Goal: Transaction & Acquisition: Purchase product/service

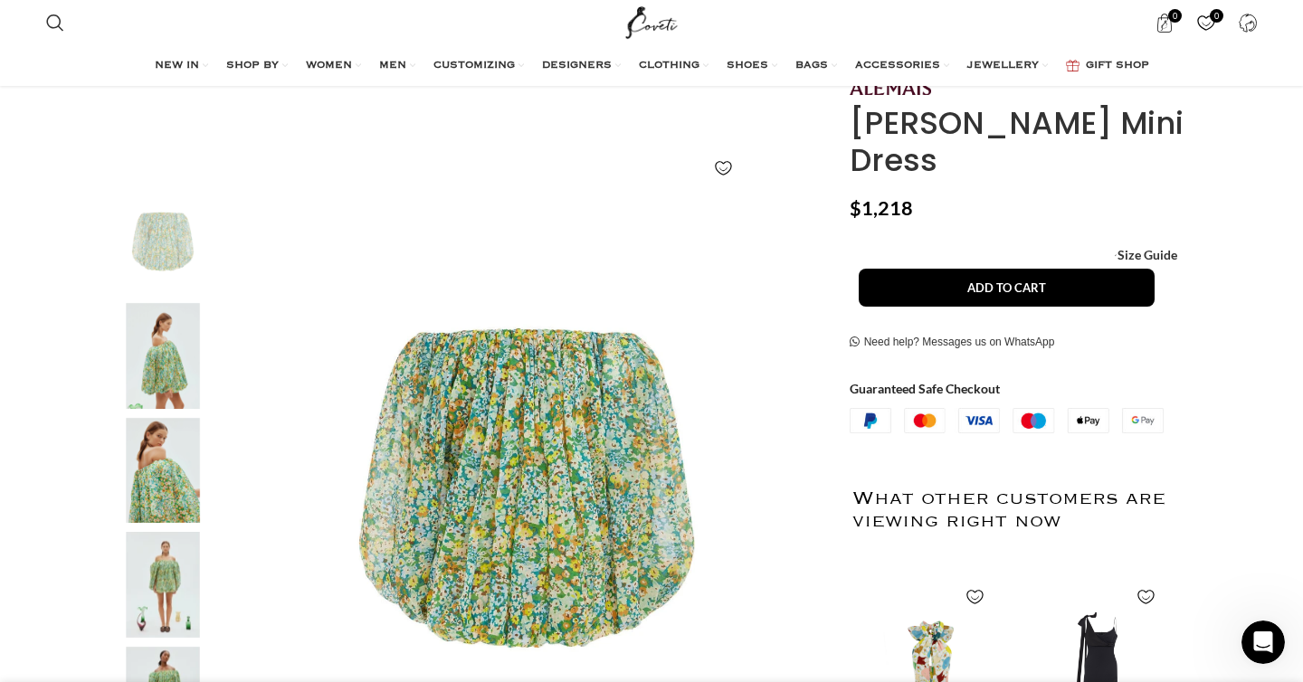
scroll to position [179, 0]
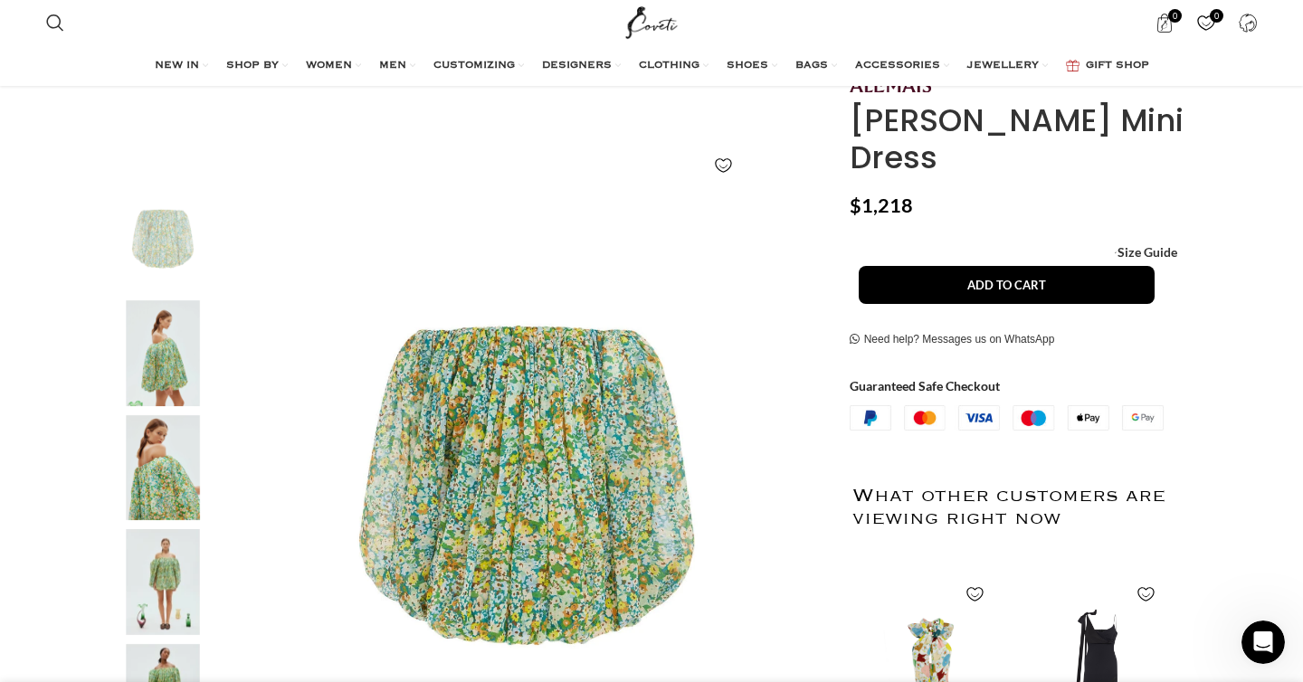
click at [156, 367] on img "2 / 6" at bounding box center [163, 353] width 110 height 106
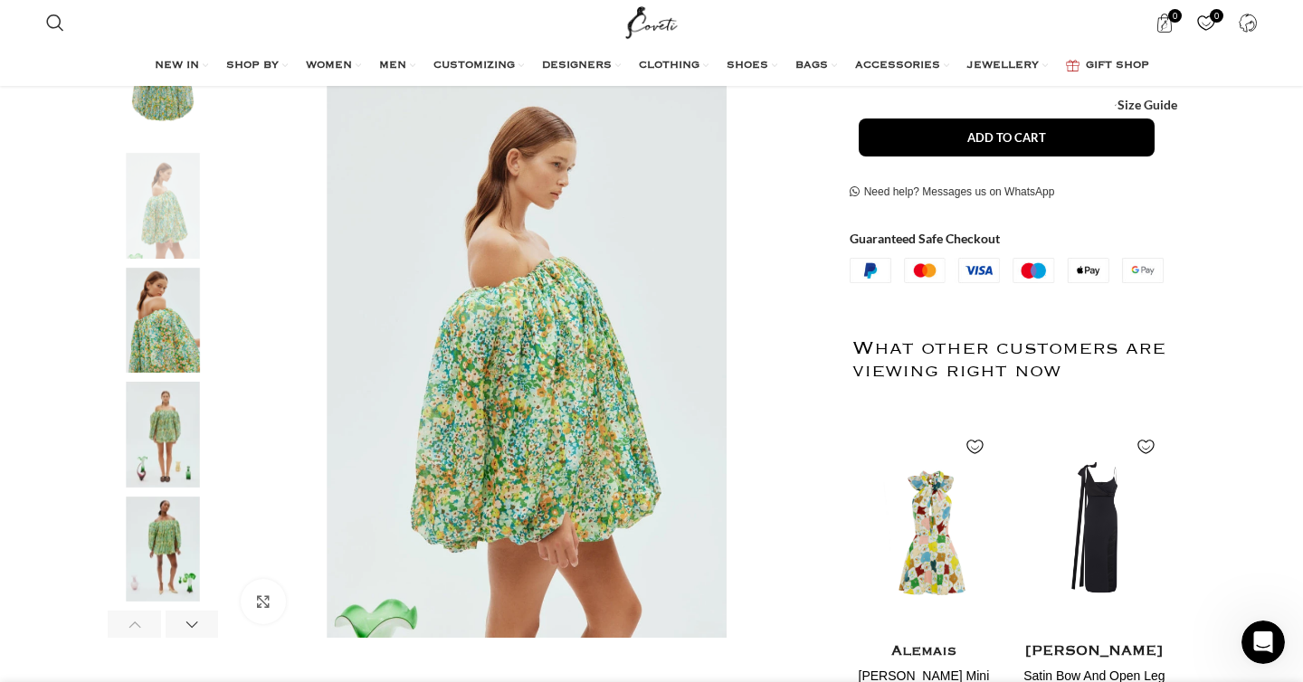
scroll to position [396, 0]
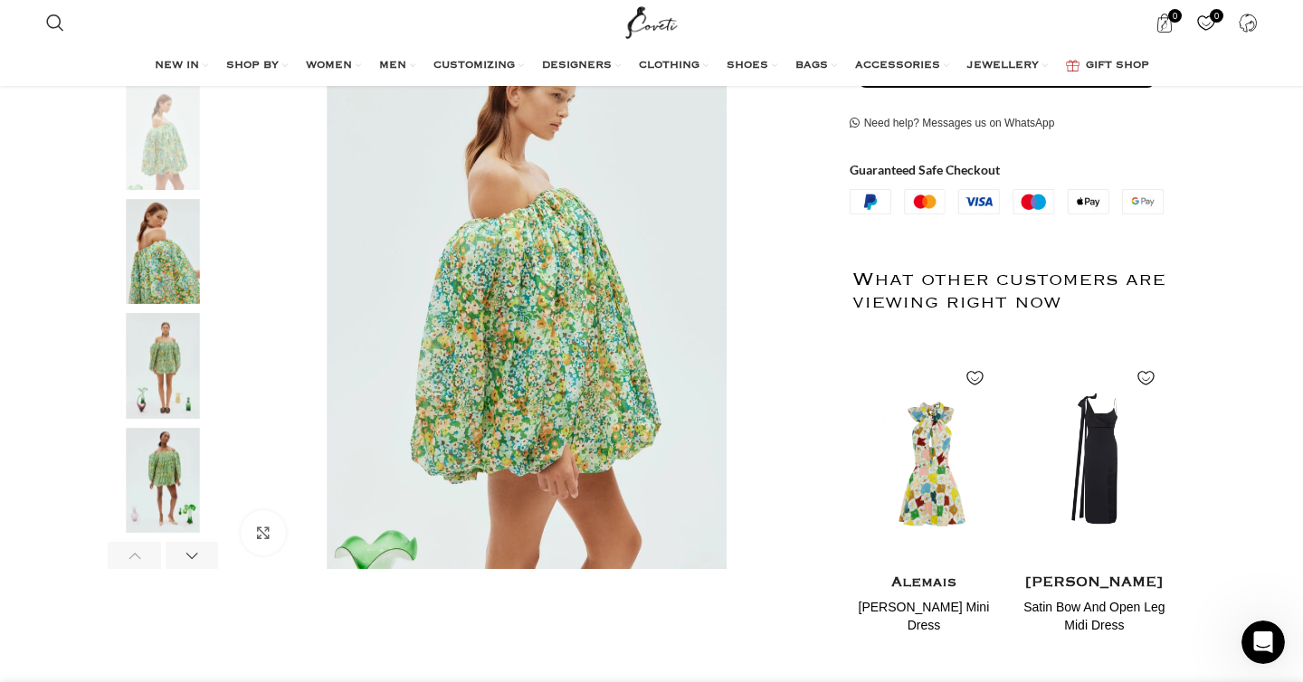
click at [165, 369] on img "4 / 6" at bounding box center [163, 366] width 110 height 106
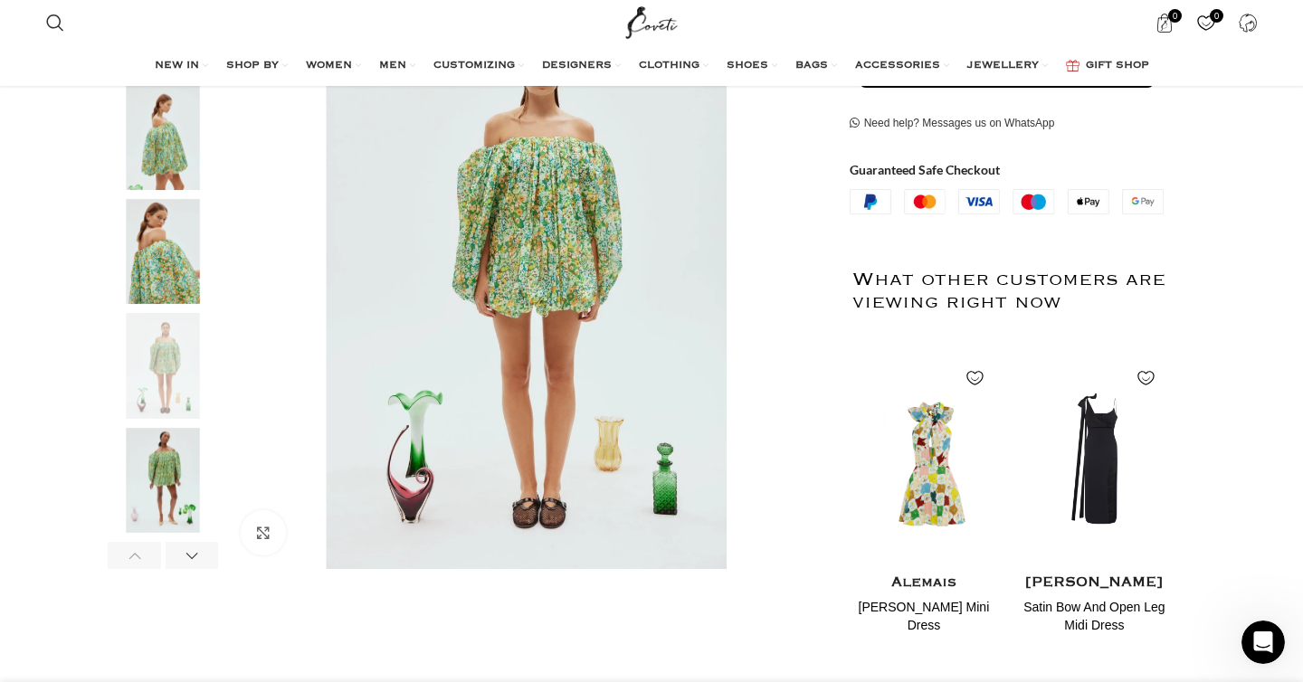
scroll to position [0, 952]
click at [183, 222] on img "3 / 6" at bounding box center [163, 252] width 110 height 106
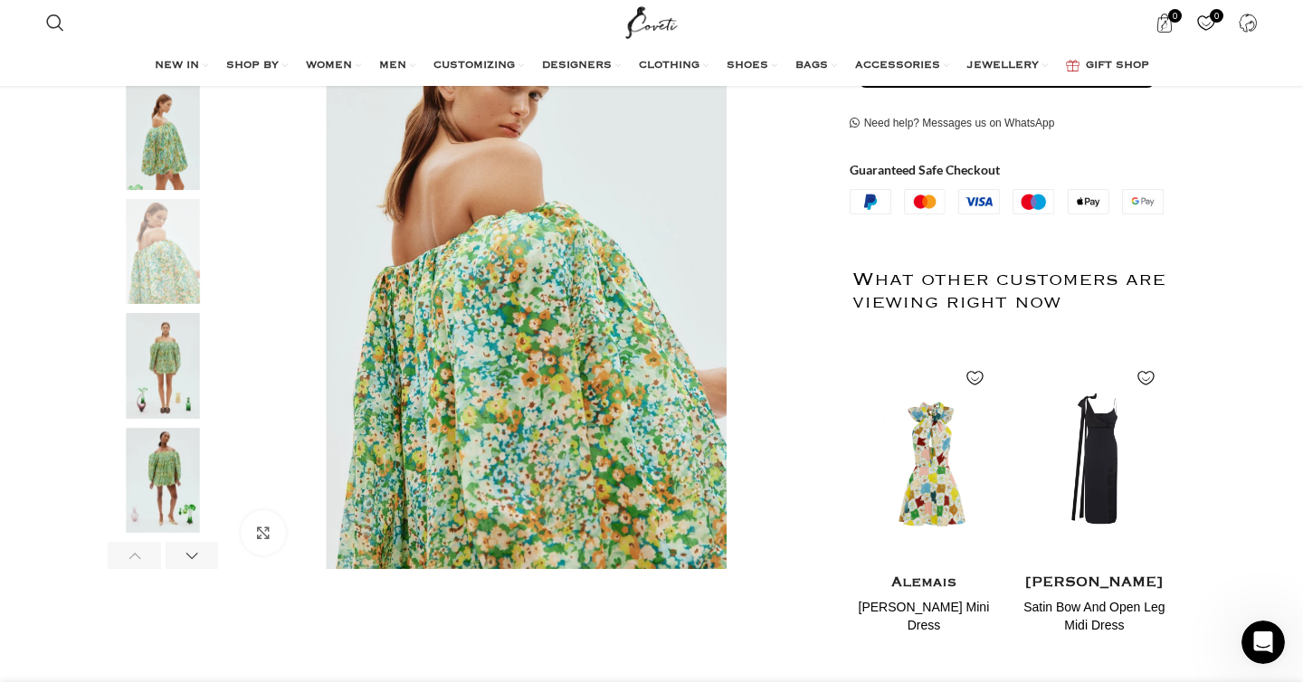
click at [173, 484] on img "5 / 6" at bounding box center [163, 481] width 110 height 106
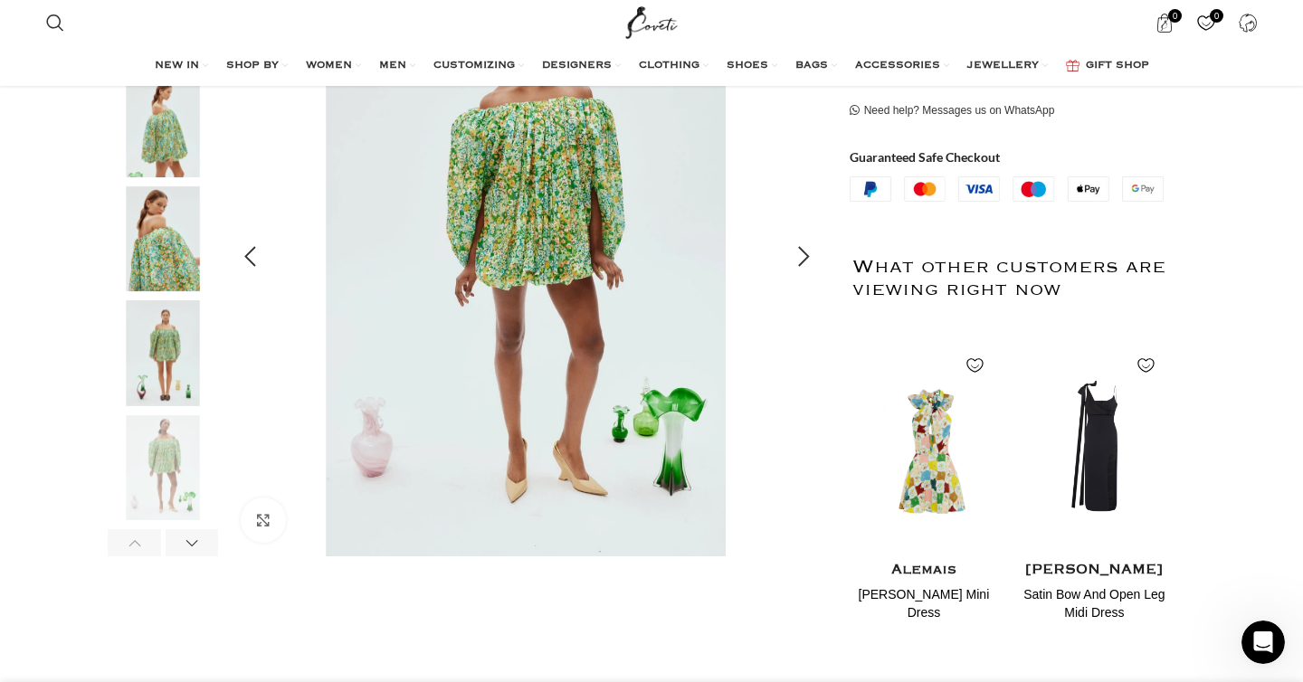
scroll to position [412, 0]
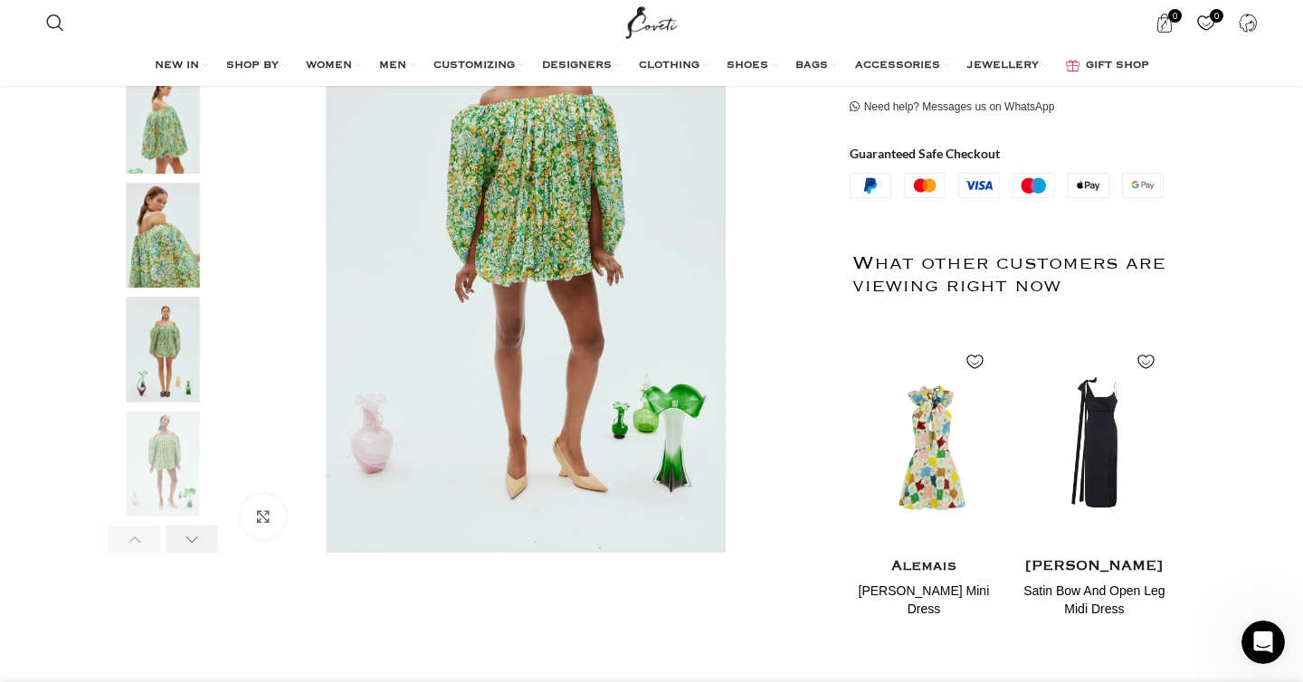
click at [188, 545] on div "Next slide" at bounding box center [192, 539] width 53 height 27
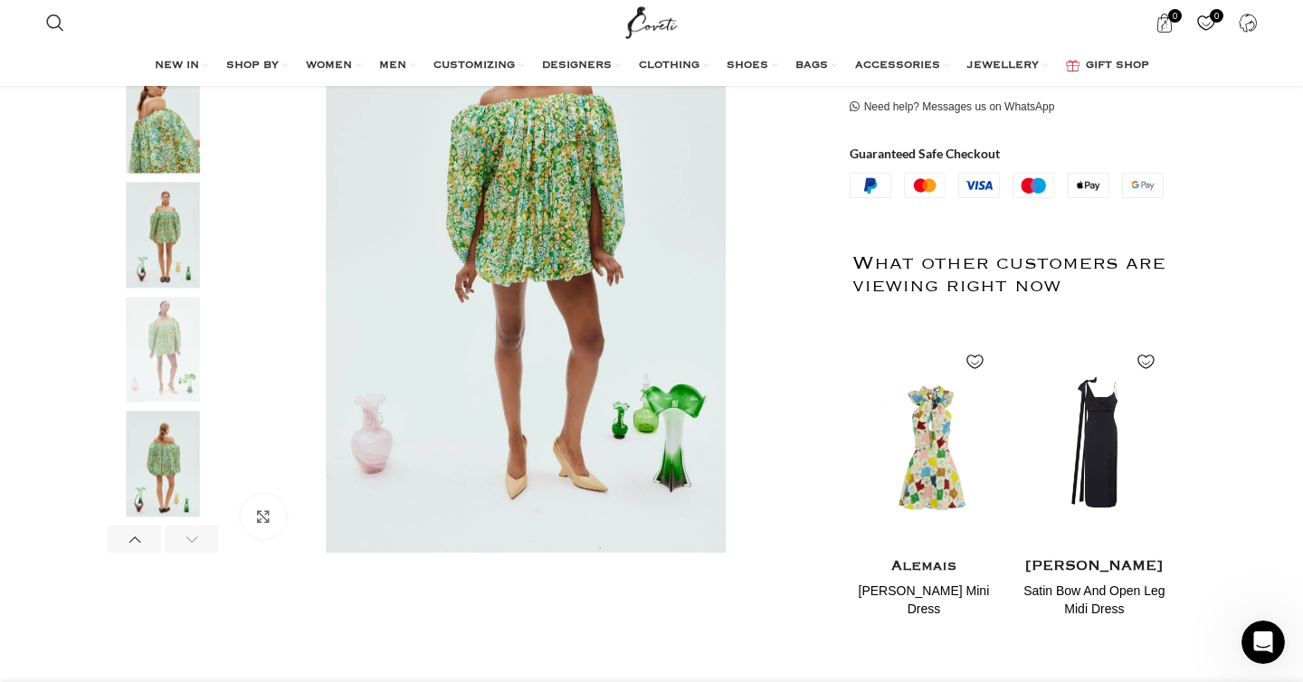
click at [164, 470] on img "6 / 6" at bounding box center [163, 465] width 110 height 106
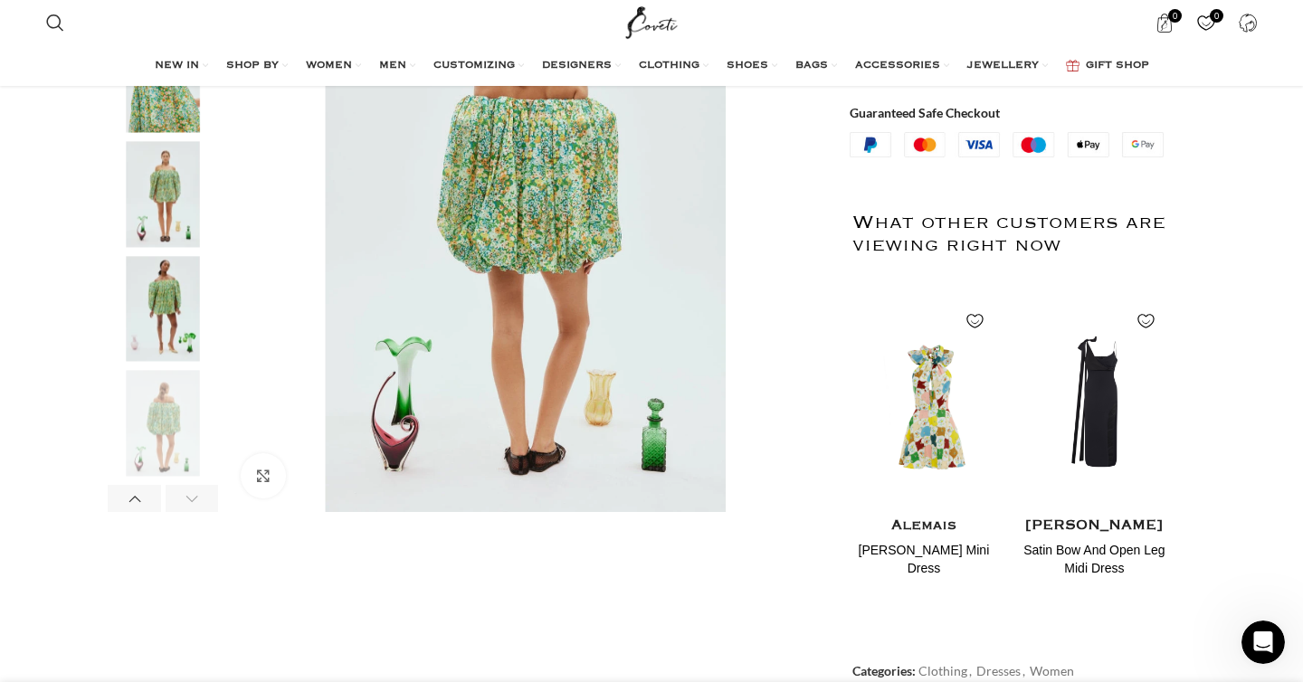
scroll to position [439, 0]
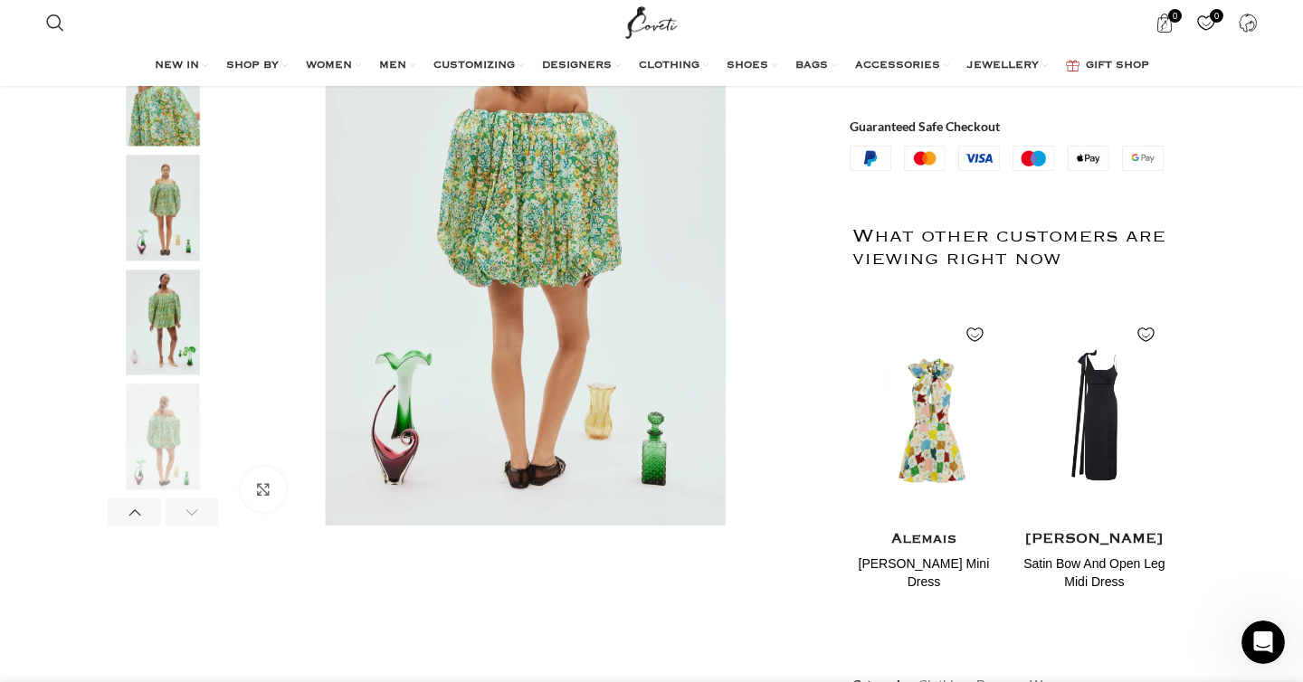
click at [170, 329] on img "5 / 6" at bounding box center [163, 323] width 110 height 106
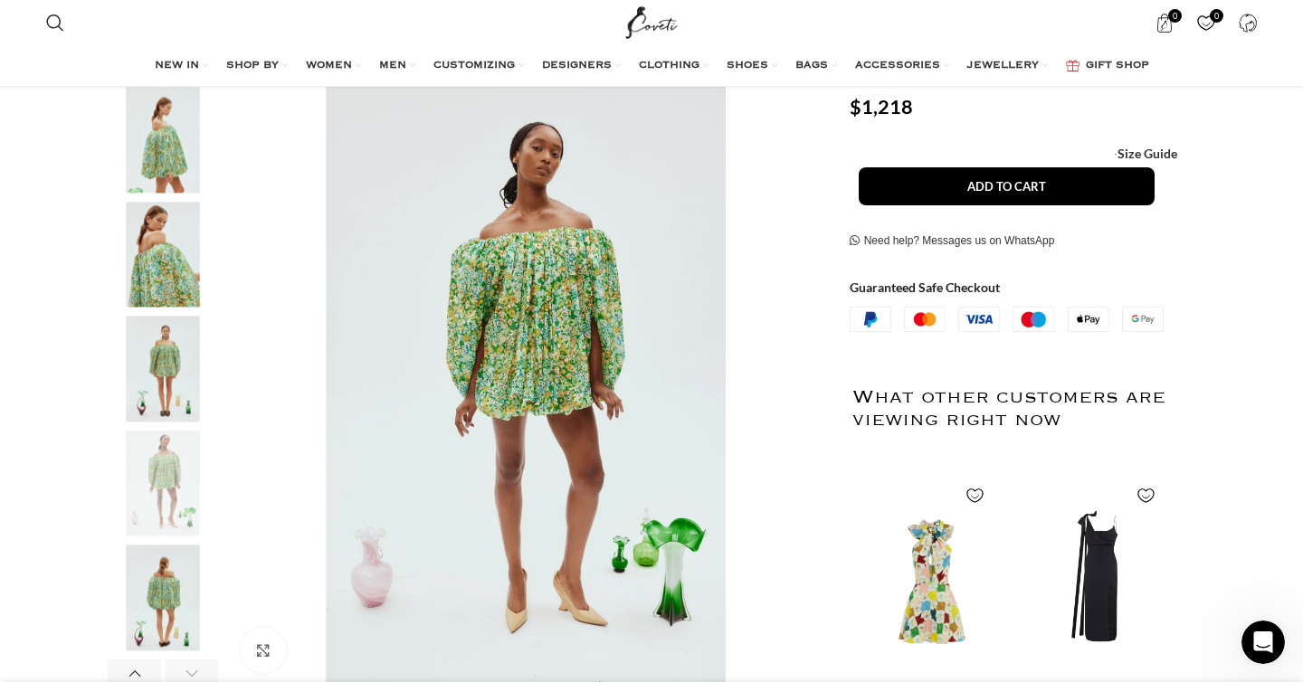
scroll to position [0, 2286]
click at [171, 472] on img "5 / 6" at bounding box center [163, 484] width 110 height 106
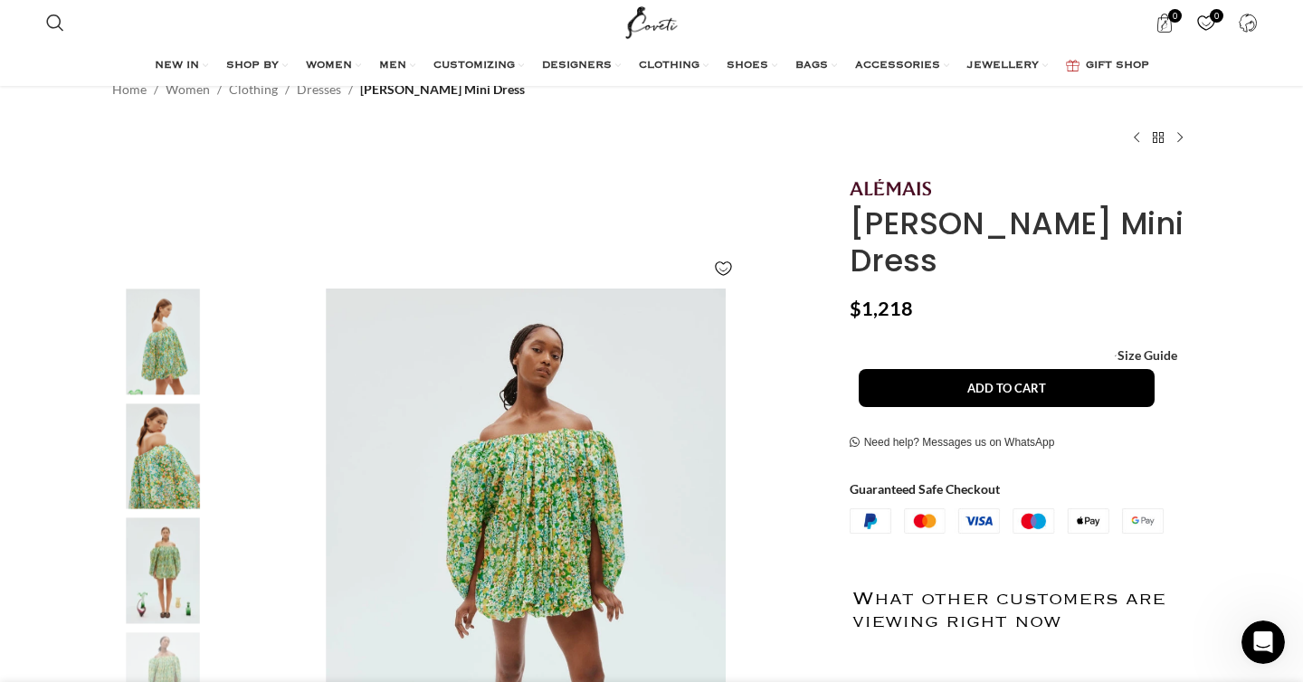
scroll to position [65, 0]
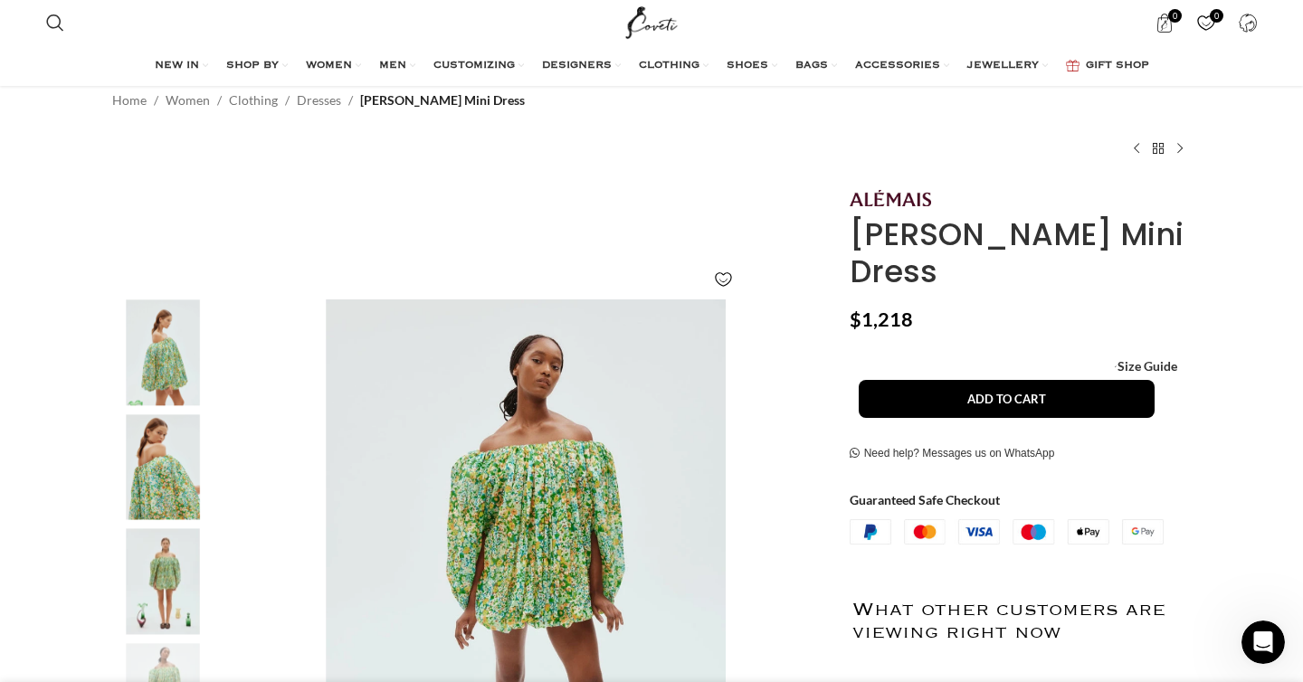
drag, startPoint x: 841, startPoint y: 195, endPoint x: 951, endPoint y: 272, distance: 134.1
click at [951, 272] on div "[PERSON_NAME] Mini Dress $ 1,218 Women's clothing size guide Women Clothing Siz…" at bounding box center [1020, 659] width 368 height 946
copy div "[PERSON_NAME] Mini Dress"
